Goal: Task Accomplishment & Management: Use online tool/utility

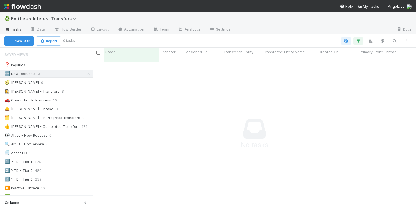
scroll to position [0, 0]
click at [89, 74] on icon at bounding box center [88, 74] width 5 height 4
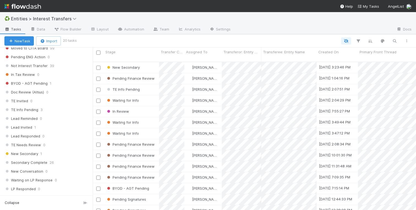
scroll to position [665, 0]
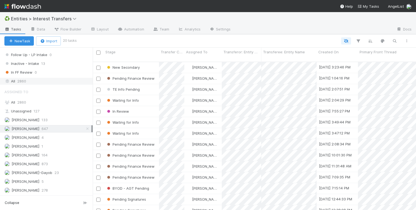
click at [31, 78] on div "All 2860" at bounding box center [47, 81] width 87 height 7
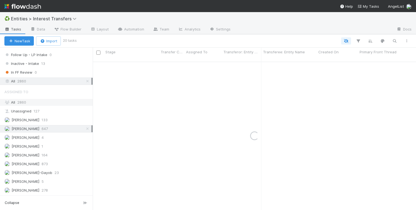
click at [29, 104] on div "All 2860" at bounding box center [47, 102] width 87 height 7
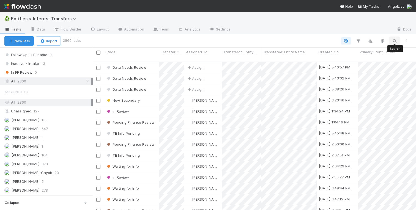
click at [394, 40] on icon "button" at bounding box center [393, 40] width 5 height 5
type input "Addition Capital, LLC"
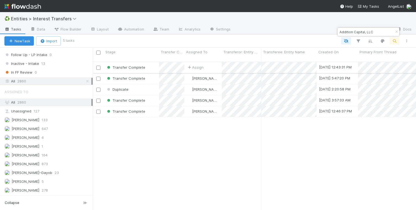
click at [151, 65] on div "Transfer Complete" at bounding box center [131, 67] width 55 height 11
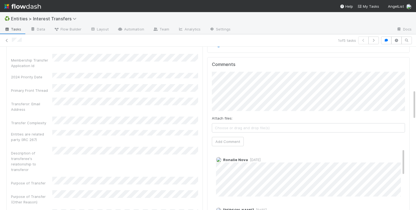
scroll to position [87, 0]
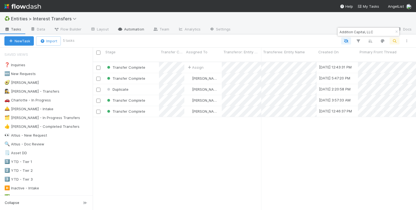
scroll to position [153, 323]
click at [156, 76] on div "Transfer Complete" at bounding box center [131, 78] width 55 height 11
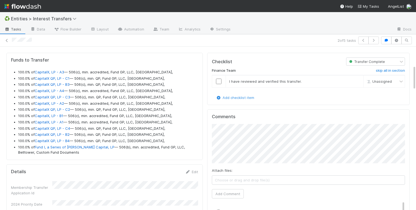
scroll to position [143, 0]
click at [7, 42] on icon at bounding box center [6, 41] width 5 height 4
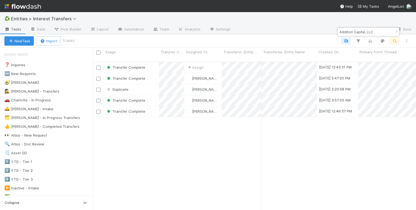
scroll to position [153, 323]
click at [157, 97] on div "Transfer Complete" at bounding box center [131, 100] width 55 height 11
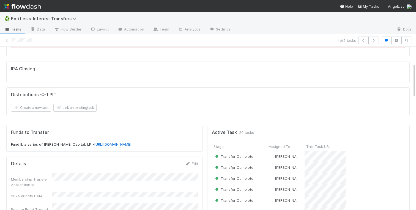
scroll to position [67, 0]
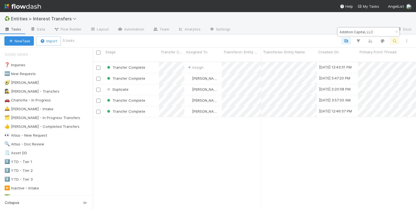
scroll to position [153, 323]
click at [150, 106] on div "Transfer Complete" at bounding box center [131, 111] width 55 height 11
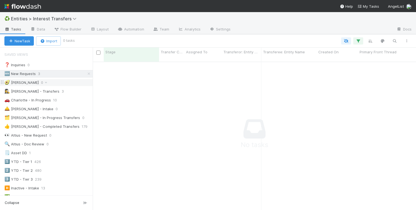
scroll to position [153, 323]
click at [34, 100] on div "🚗 Charlotte - In Progress" at bounding box center [27, 100] width 46 height 7
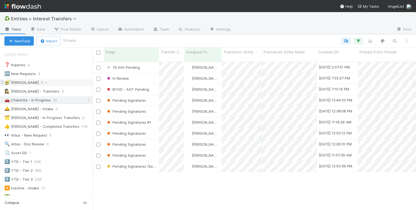
scroll to position [153, 323]
click at [27, 72] on div "🆕 New Requests" at bounding box center [19, 73] width 31 height 7
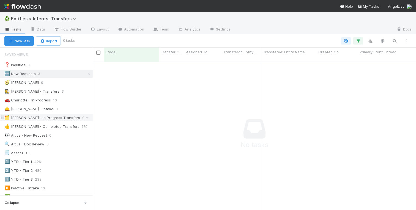
scroll to position [665, 0]
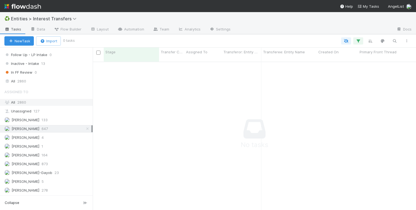
click at [20, 102] on span "2860" at bounding box center [21, 102] width 9 height 4
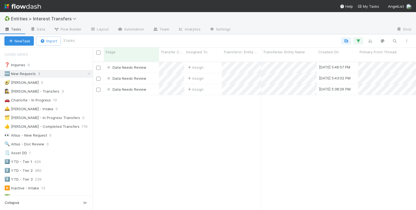
scroll to position [153, 323]
click at [20, 99] on div "🚗 Charlotte - In Progress" at bounding box center [27, 100] width 46 height 7
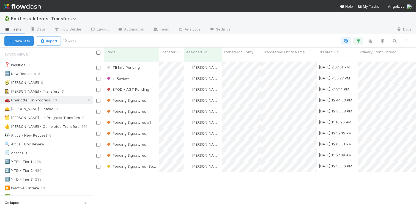
scroll to position [153, 323]
click at [132, 164] on span "Pending Signatures (Send Reminder #1)" at bounding box center [143, 166] width 75 height 4
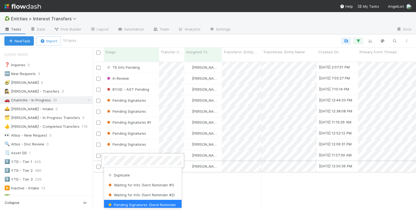
scroll to position [0, 0]
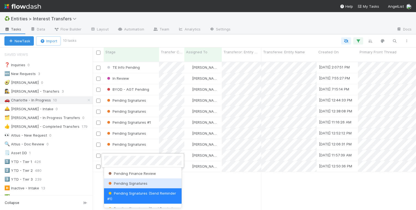
click at [137, 185] on div "Pending Signatures" at bounding box center [143, 183] width 78 height 10
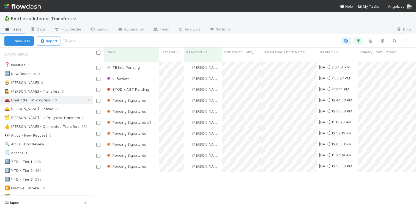
click at [137, 185] on div "TE Info Pending Charlotte Mas 8/28/25, 2:07:51 PM 8/31/25, 5:02:24 AM 0 0 0 0 I…" at bounding box center [254, 138] width 323 height 152
click at [22, 153] on div "🗒️ Asset DD" at bounding box center [15, 153] width 23 height 7
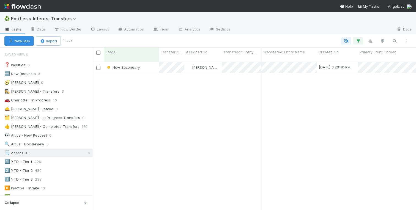
scroll to position [153, 323]
click at [156, 63] on div "New Secondary" at bounding box center [131, 67] width 55 height 11
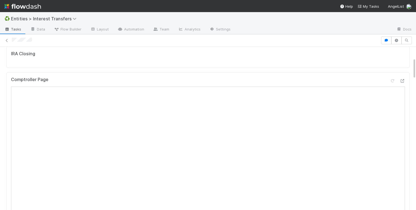
scroll to position [85, 0]
click at [403, 79] on icon at bounding box center [401, 81] width 5 height 4
click at [386, 42] on button "button" at bounding box center [386, 41] width 10 height 8
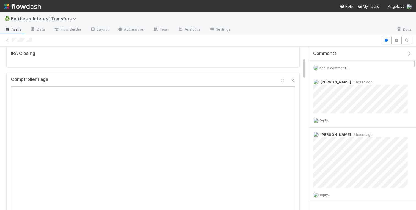
click at [330, 64] on div "Add a comment..." at bounding box center [362, 68] width 107 height 14
click at [330, 69] on span "Add a comment..." at bounding box center [334, 68] width 30 height 4
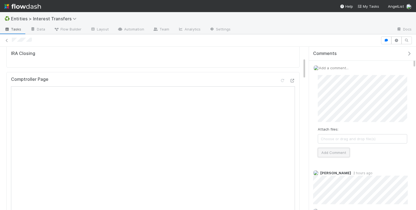
click at [332, 153] on button "Add Comment" at bounding box center [333, 152] width 32 height 9
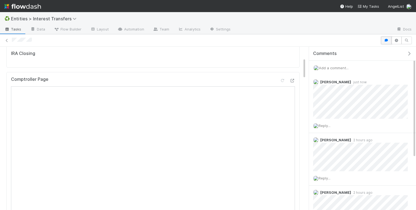
click at [387, 40] on icon "button" at bounding box center [385, 40] width 5 height 3
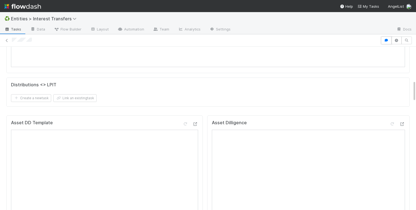
scroll to position [262, 0]
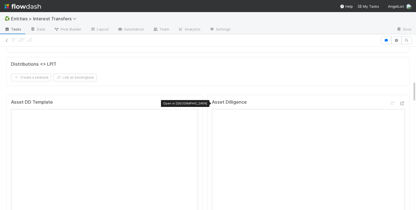
click at [196, 103] on icon at bounding box center [194, 104] width 5 height 4
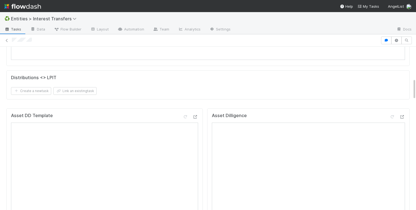
scroll to position [242, 0]
